Goal: Task Accomplishment & Management: Manage account settings

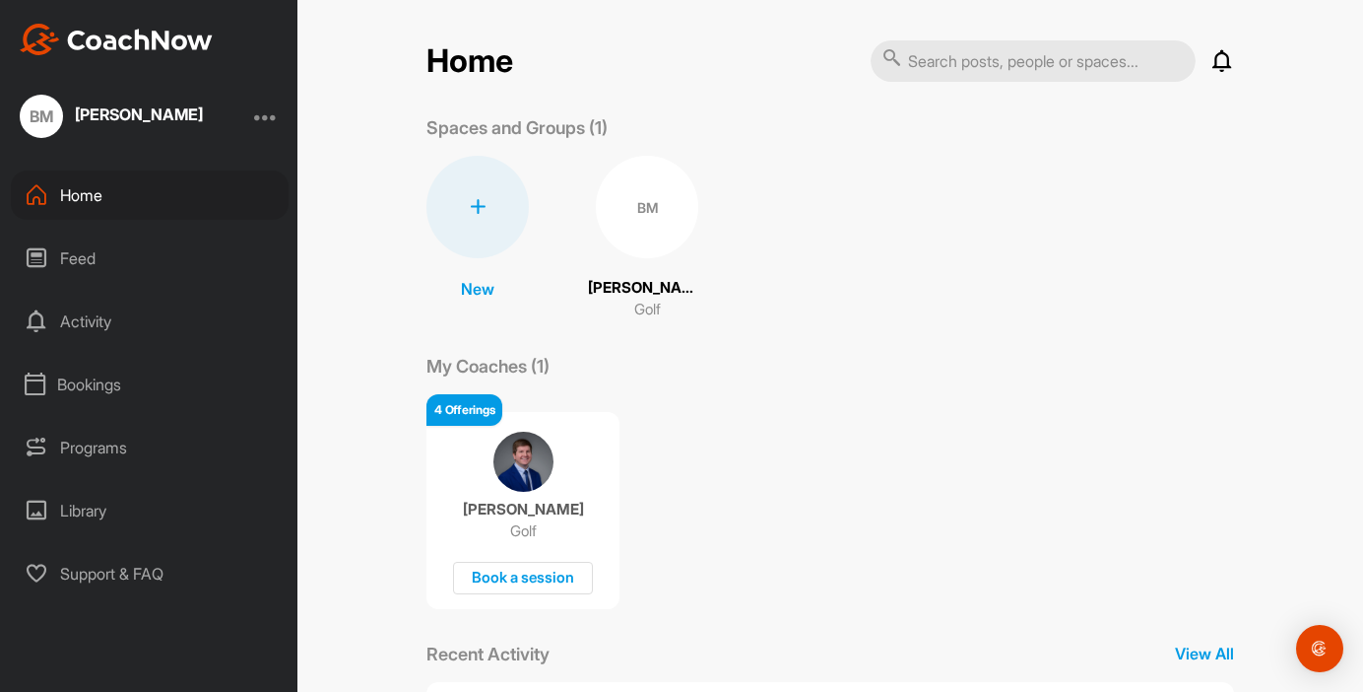
click at [267, 114] on div at bounding box center [266, 116] width 24 height 24
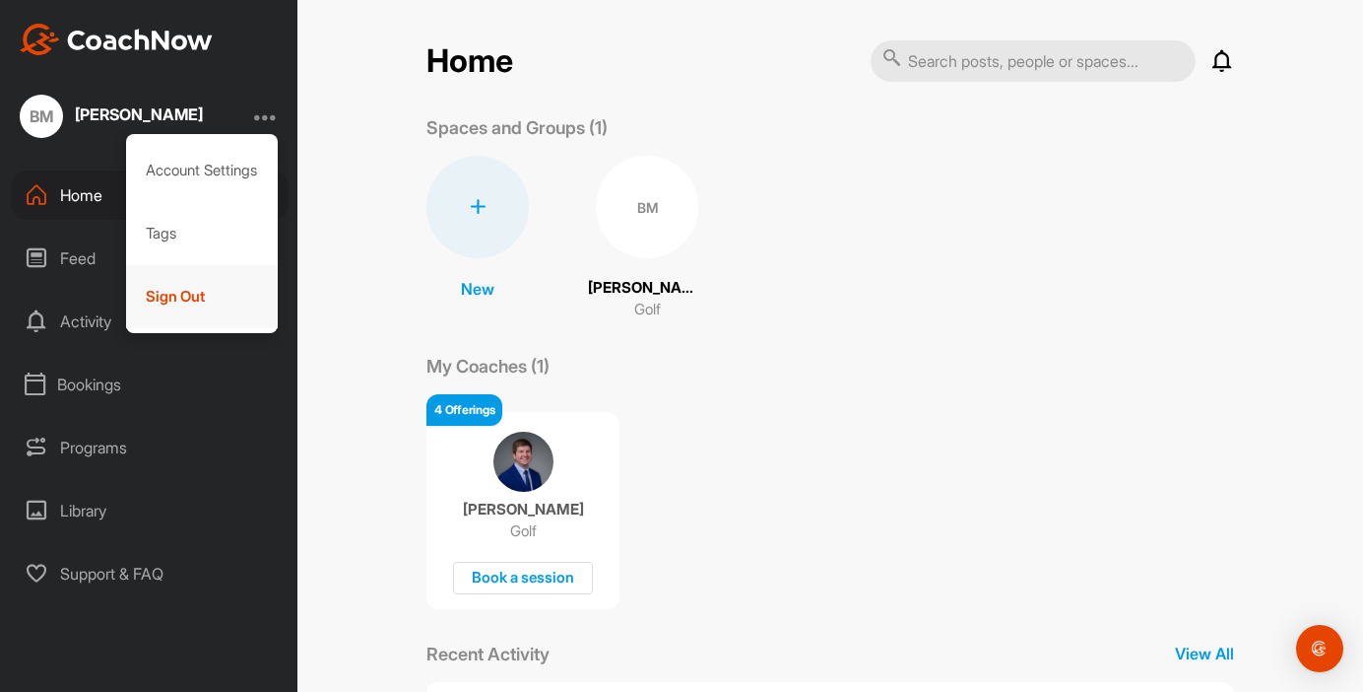
click at [216, 292] on div "Sign Out" at bounding box center [202, 296] width 153 height 63
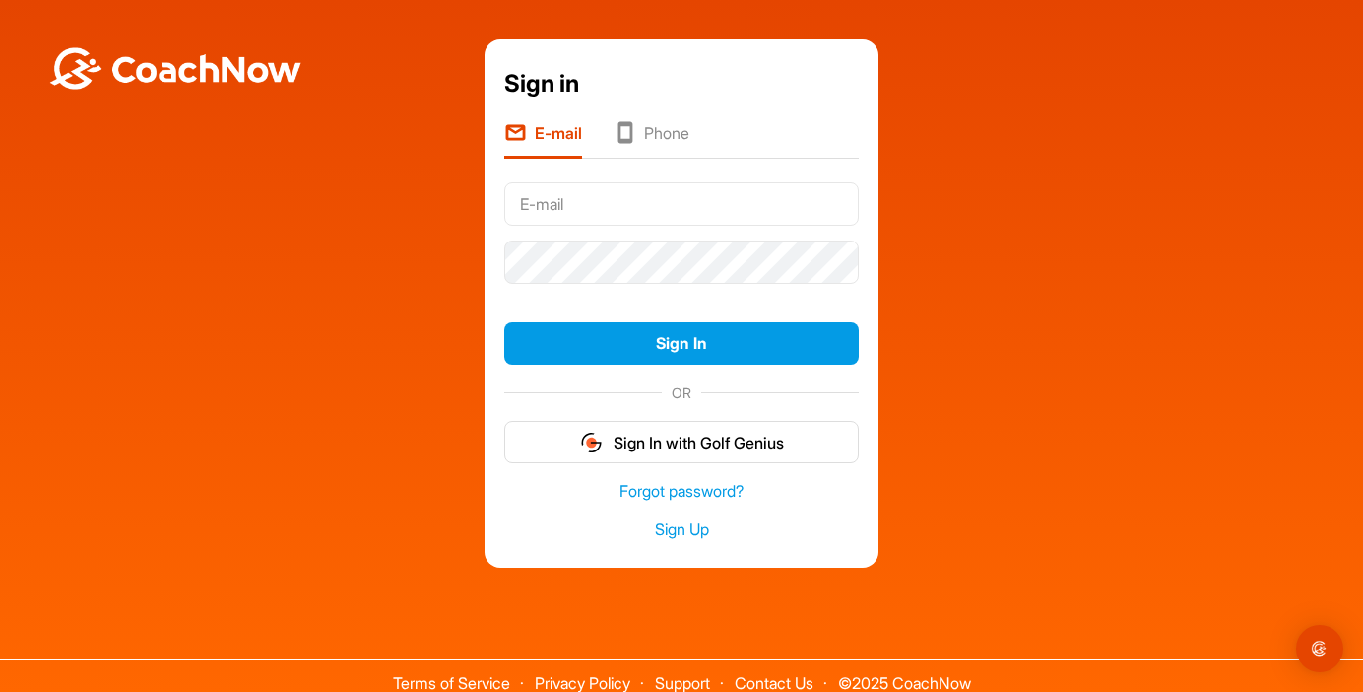
type input "[EMAIL_ADDRESS][DOMAIN_NAME]"
